Goal: Information Seeking & Learning: Learn about a topic

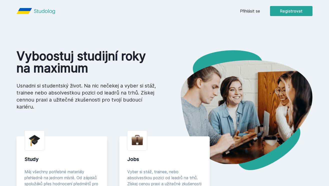
click at [248, 10] on link "Přihlásit se" at bounding box center [250, 11] width 20 height 6
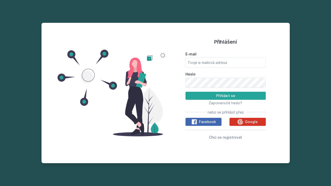
click at [240, 121] on icon at bounding box center [240, 122] width 6 height 6
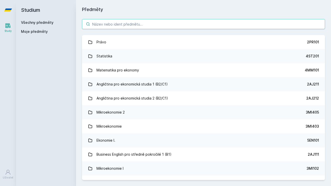
click at [133, 25] on input "search" at bounding box center [203, 24] width 243 height 10
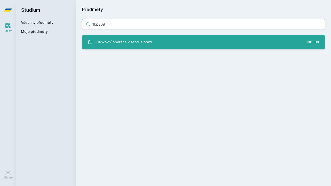
type input "1bp308"
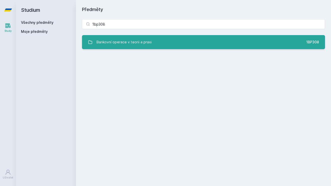
click at [108, 43] on div "Bankovní operace v teorii a praxi" at bounding box center [124, 42] width 55 height 10
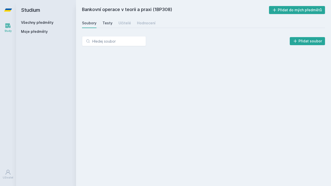
click at [108, 24] on div "Testy" at bounding box center [108, 23] width 10 height 5
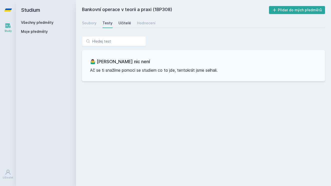
click at [122, 24] on div "Učitelé" at bounding box center [125, 23] width 13 height 5
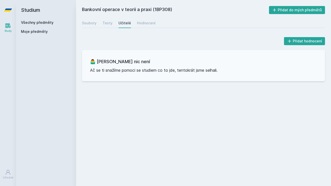
click at [134, 24] on div "Soubory Testy Učitelé Hodnocení" at bounding box center [203, 23] width 243 height 10
click at [139, 24] on div "Hodnocení" at bounding box center [146, 23] width 19 height 5
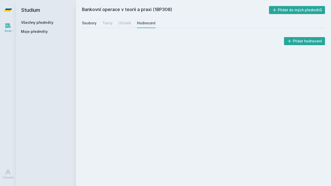
click at [93, 23] on div "Soubory" at bounding box center [89, 23] width 15 height 5
